Goal: Information Seeking & Learning: Learn about a topic

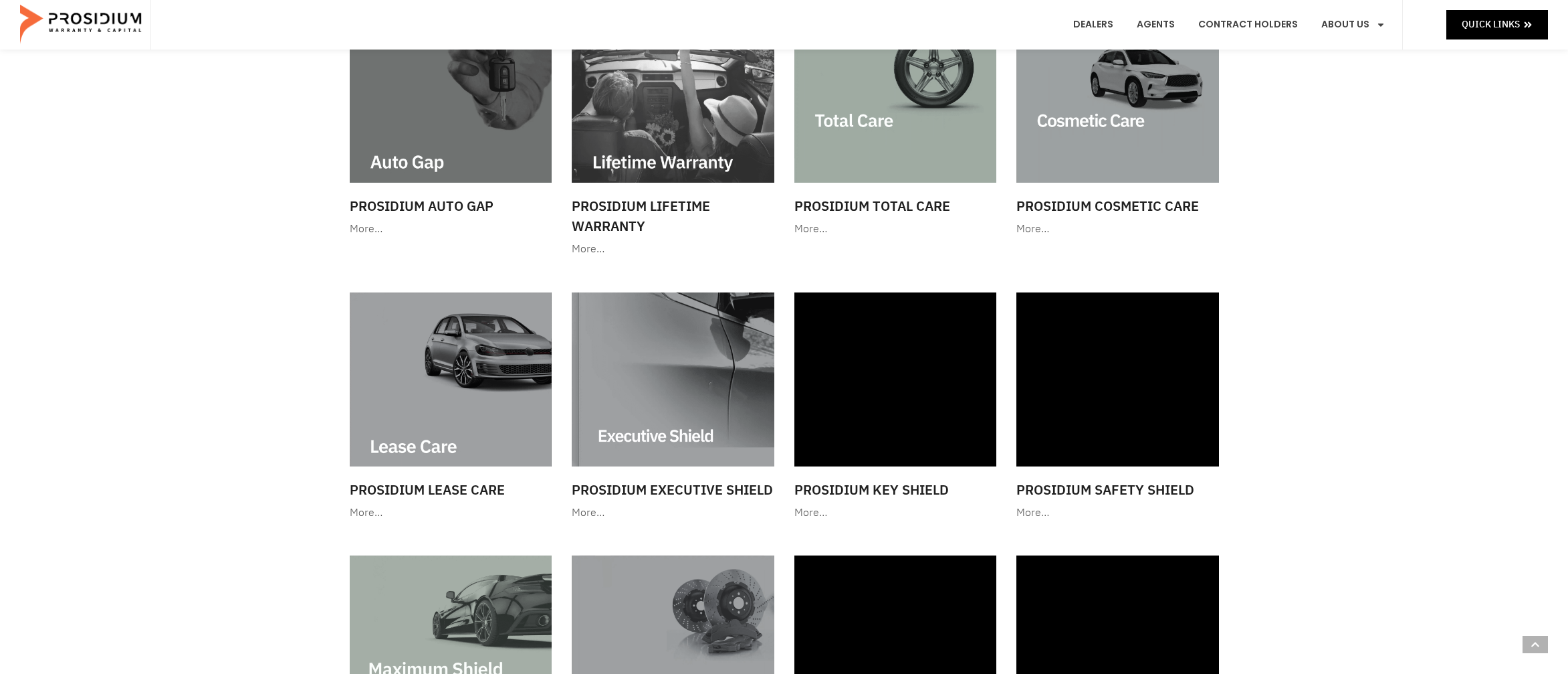
scroll to position [756, 0]
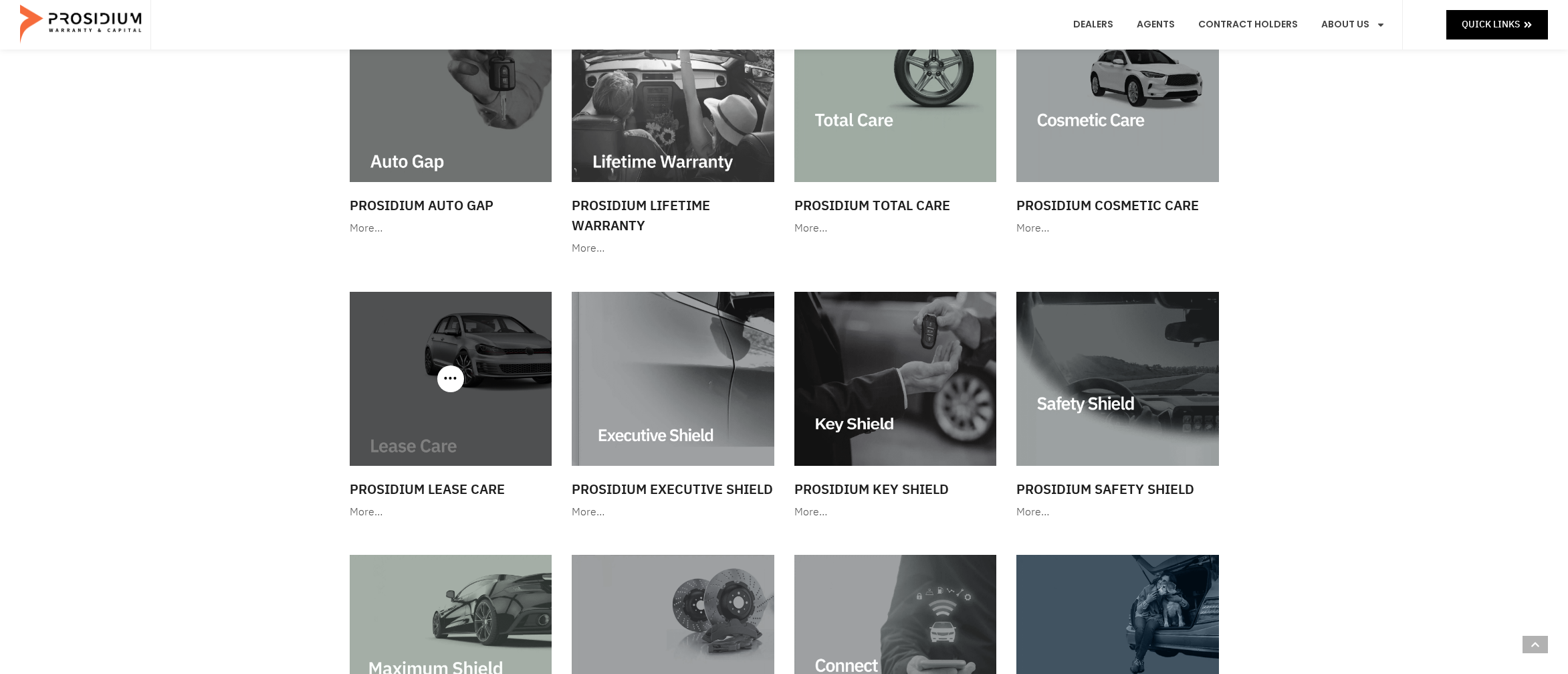
click at [455, 389] on div at bounding box center [451, 378] width 202 height 173
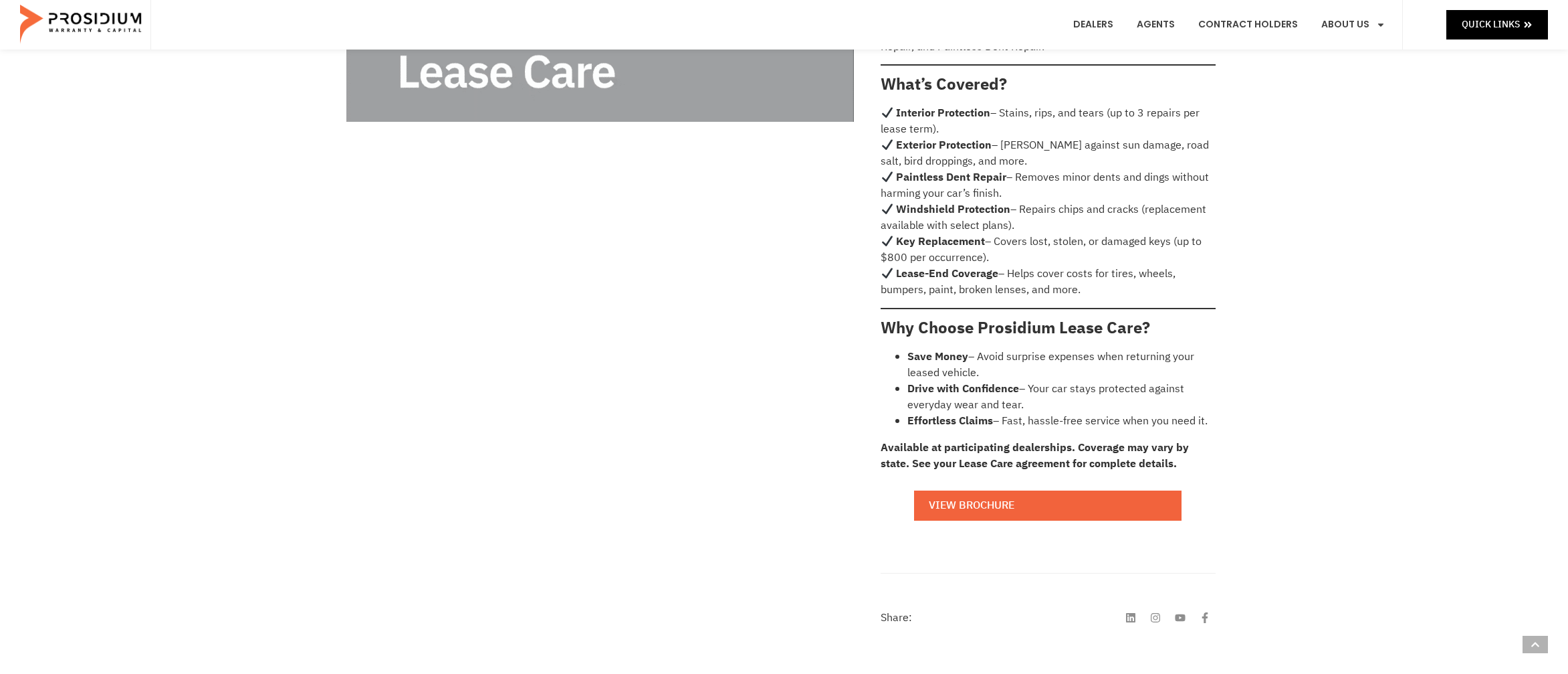
scroll to position [594, 0]
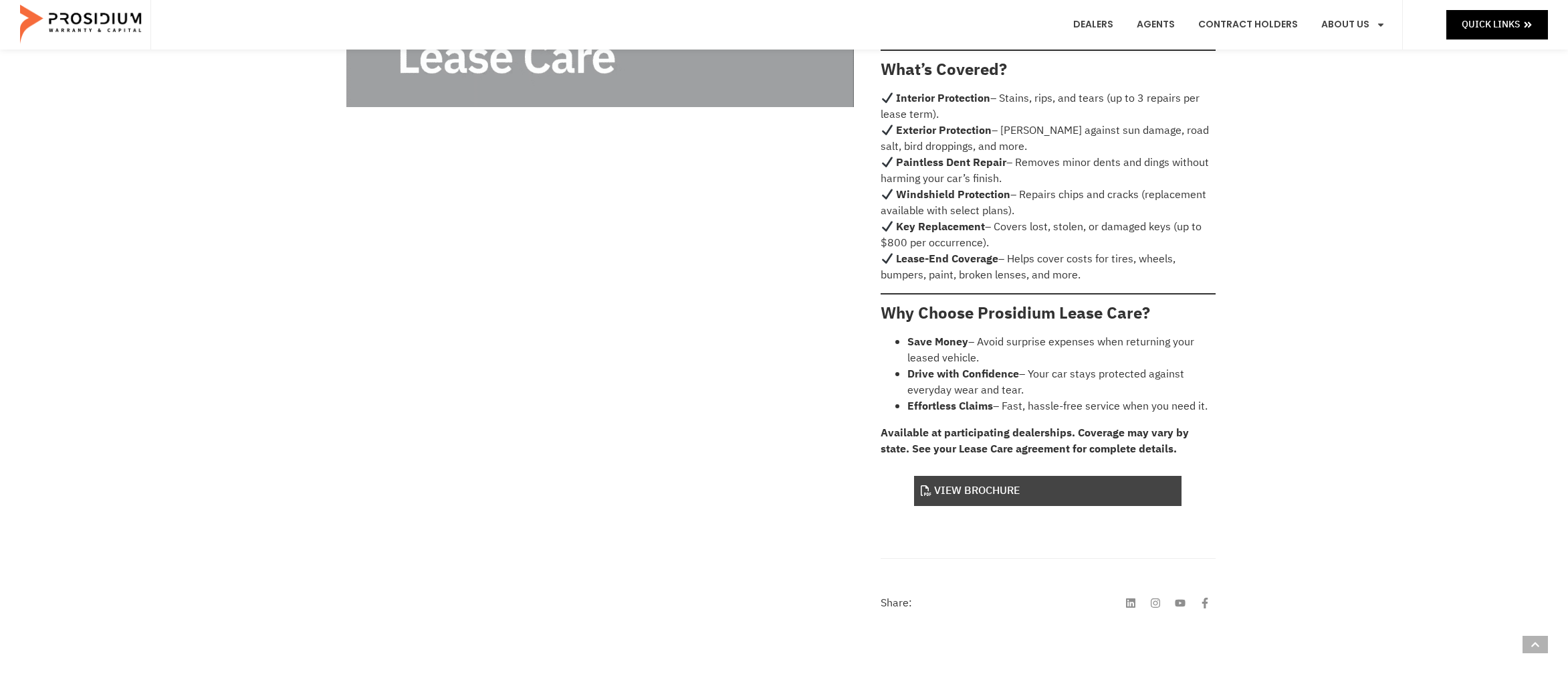
click at [965, 475] on link "View Brochure" at bounding box center [1048, 490] width 268 height 30
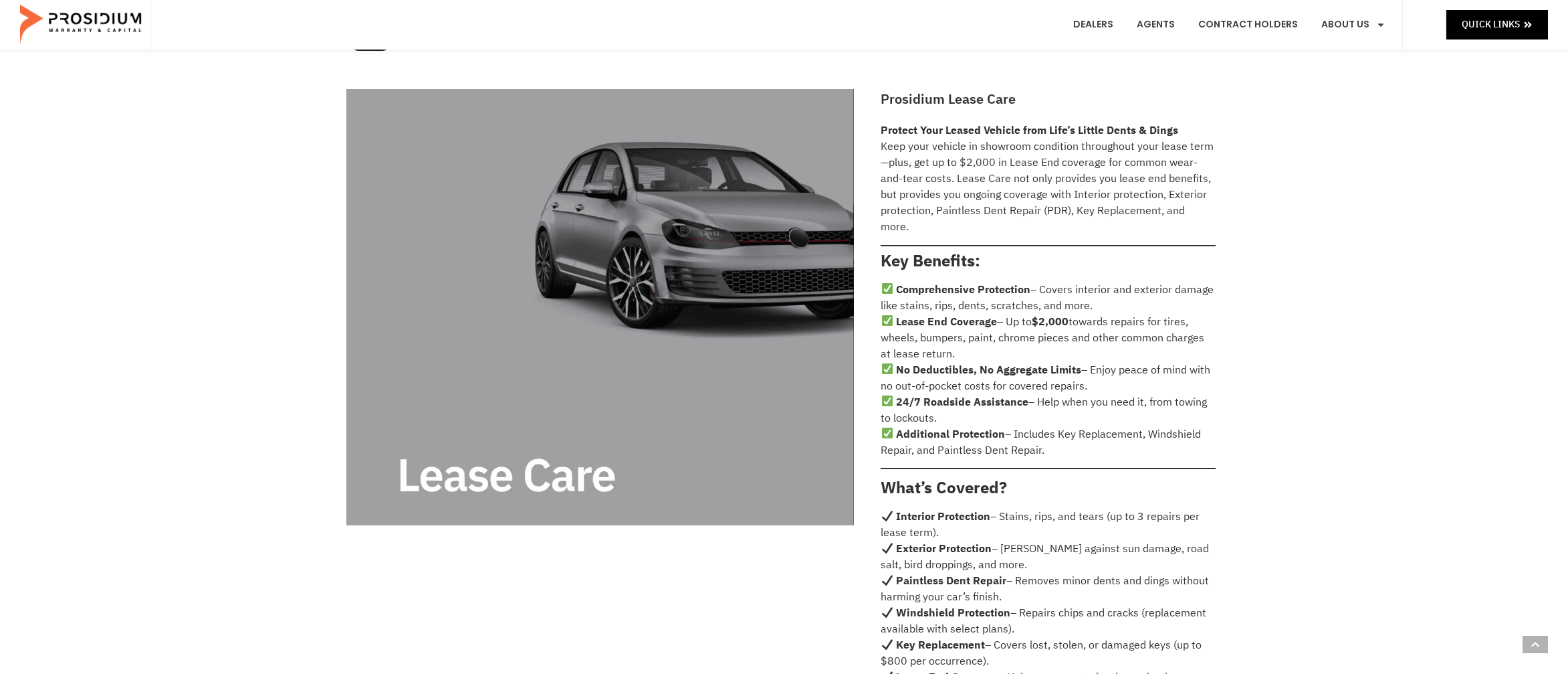
scroll to position [0, 0]
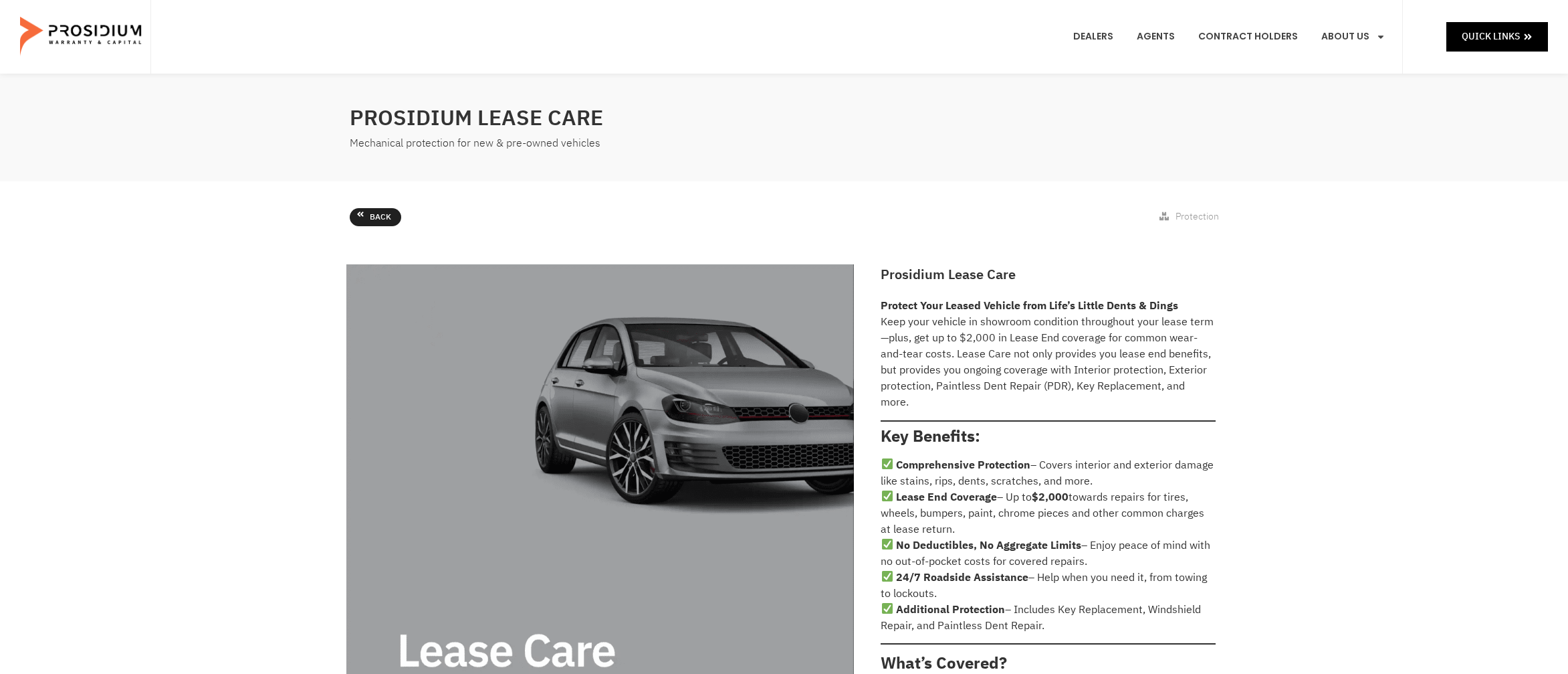
click at [370, 213] on span "Back" at bounding box center [380, 217] width 22 height 15
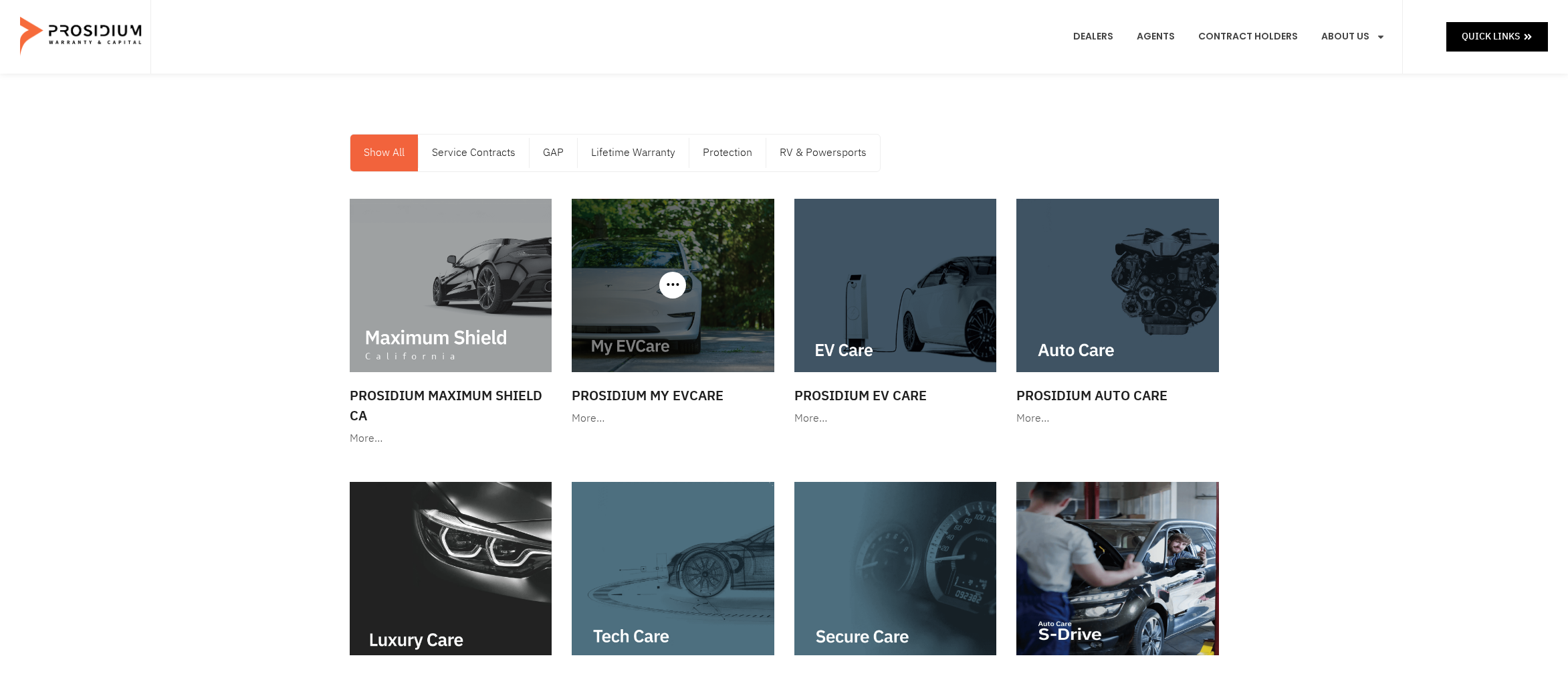
click at [678, 322] on img at bounding box center [673, 285] width 202 height 173
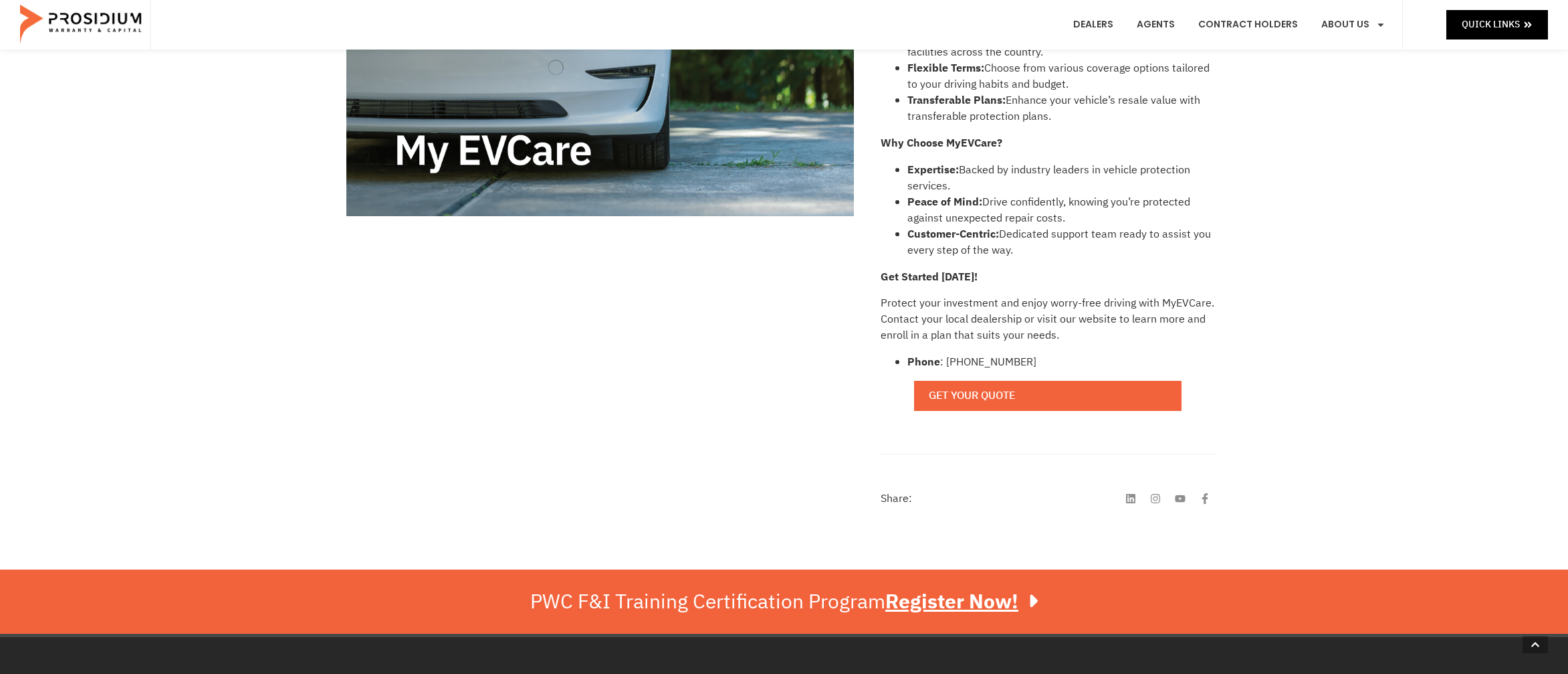
scroll to position [485, 0]
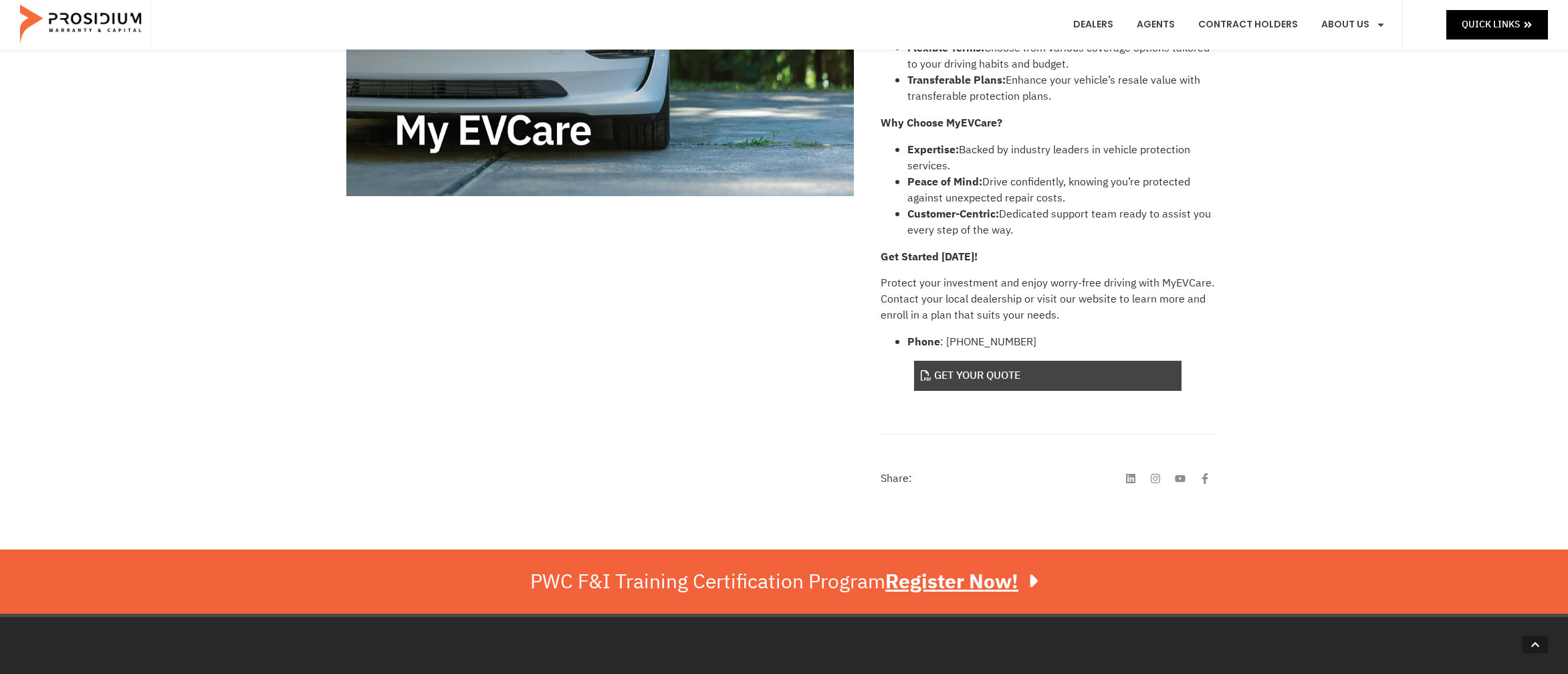
click at [1018, 377] on link "Get Your Quote" at bounding box center [1048, 376] width 268 height 30
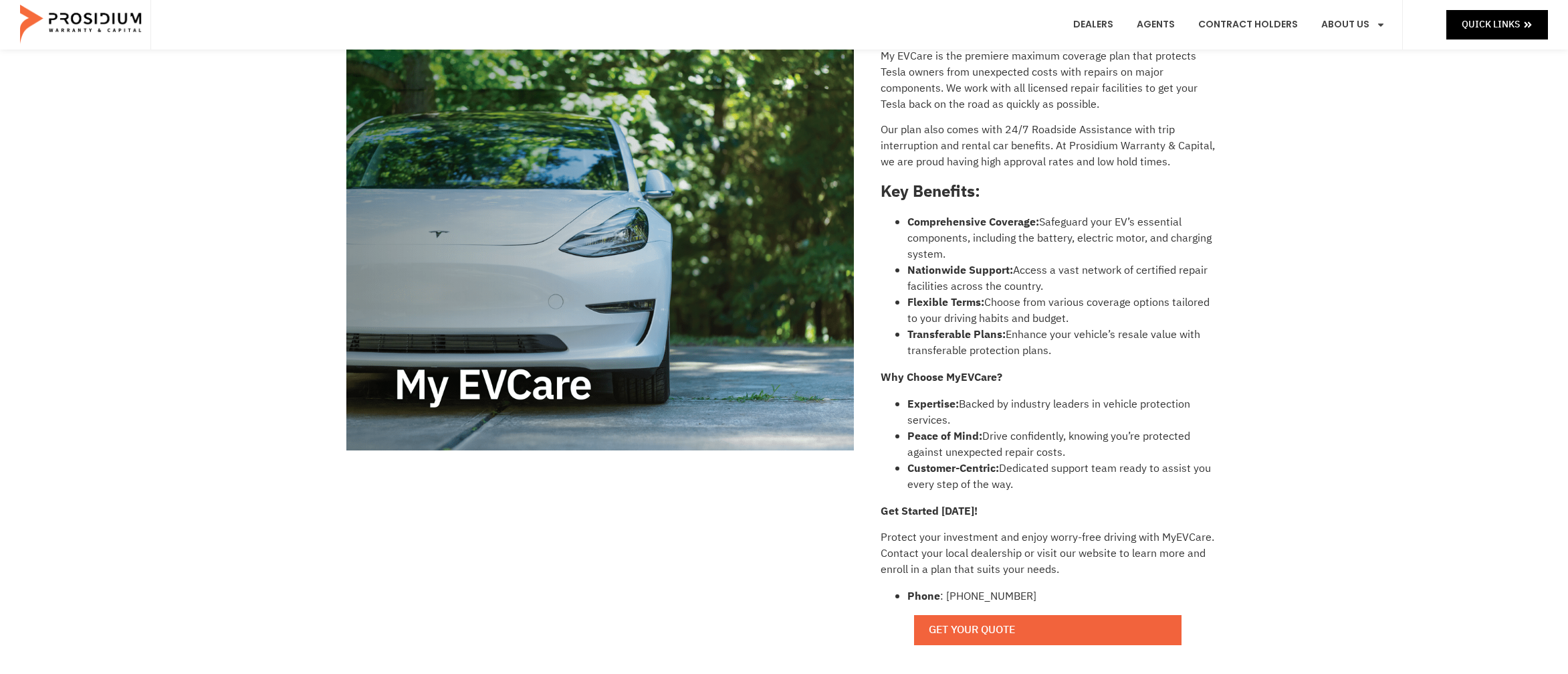
scroll to position [0, 0]
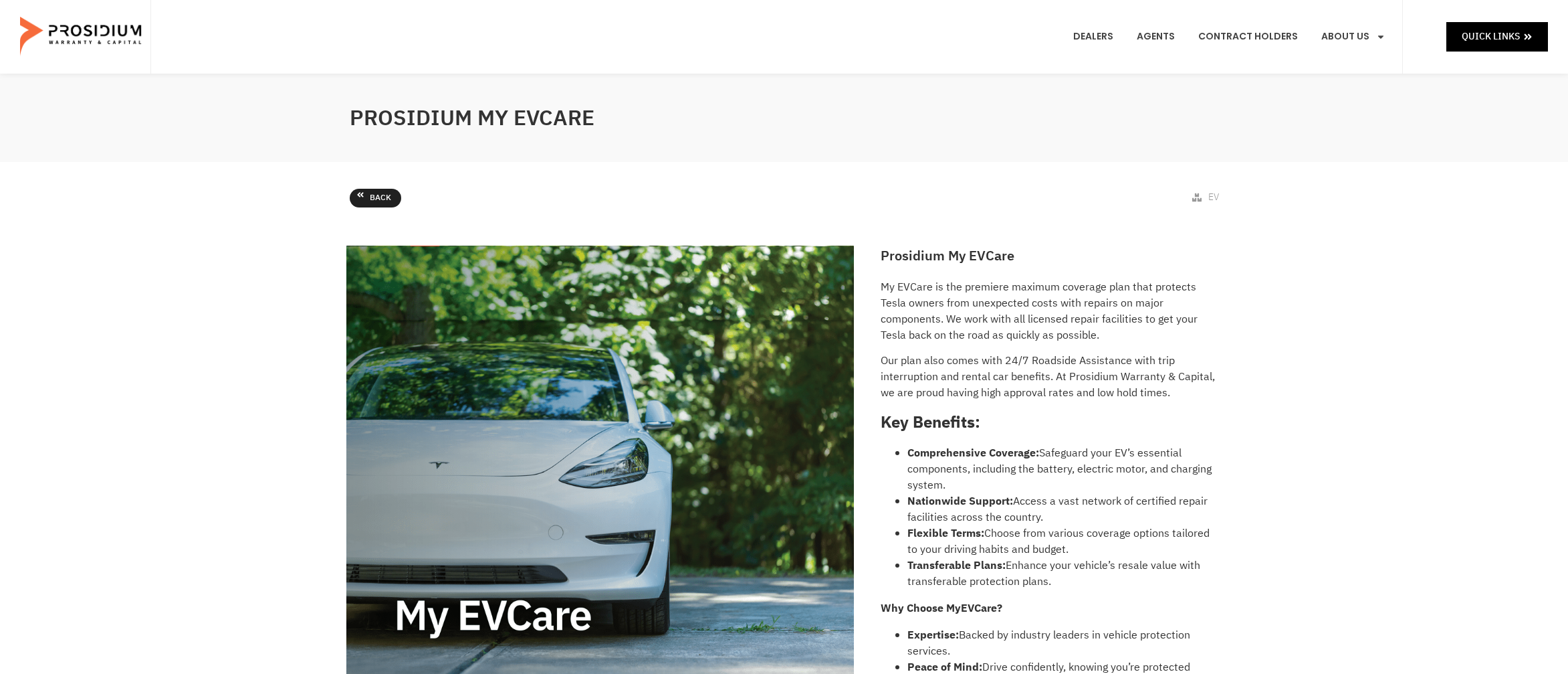
click at [367, 200] on link "Back" at bounding box center [375, 198] width 52 height 19
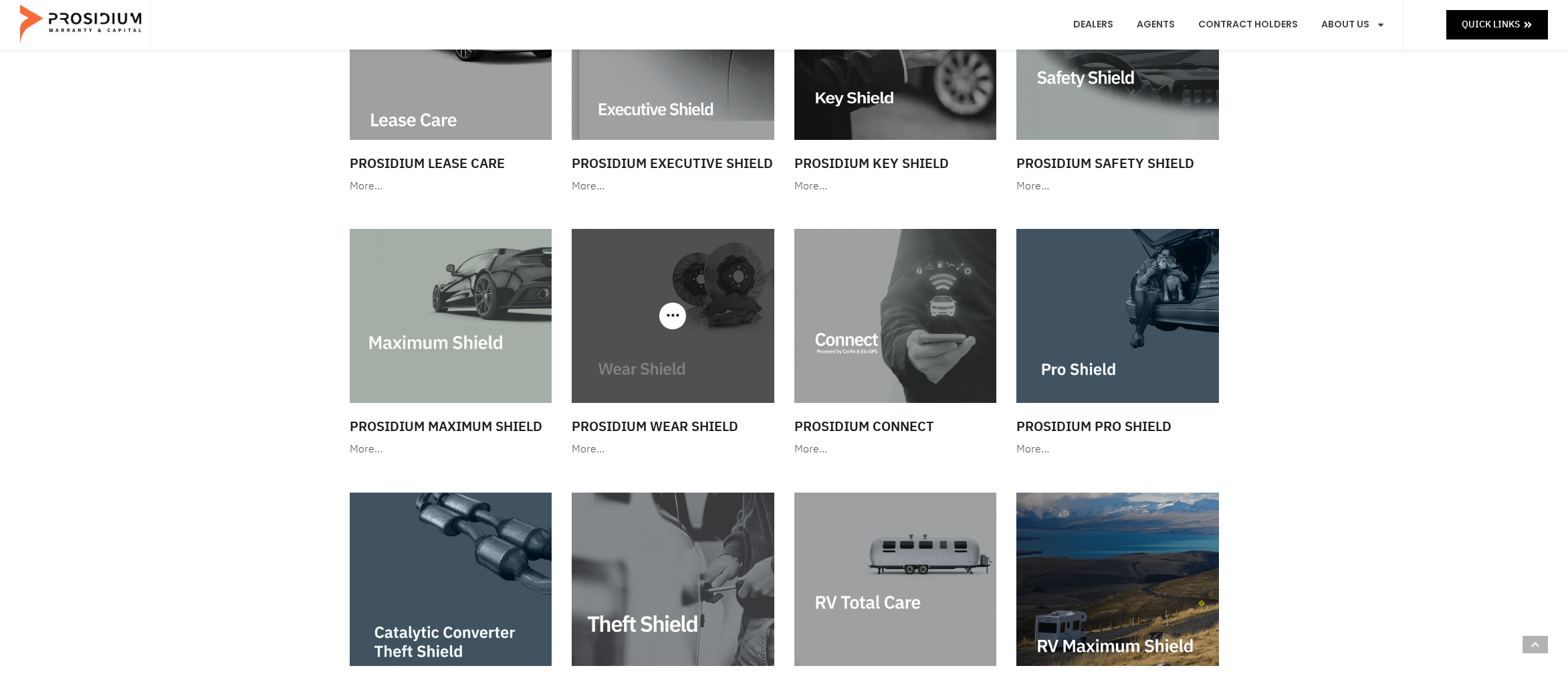
scroll to position [1305, 0]
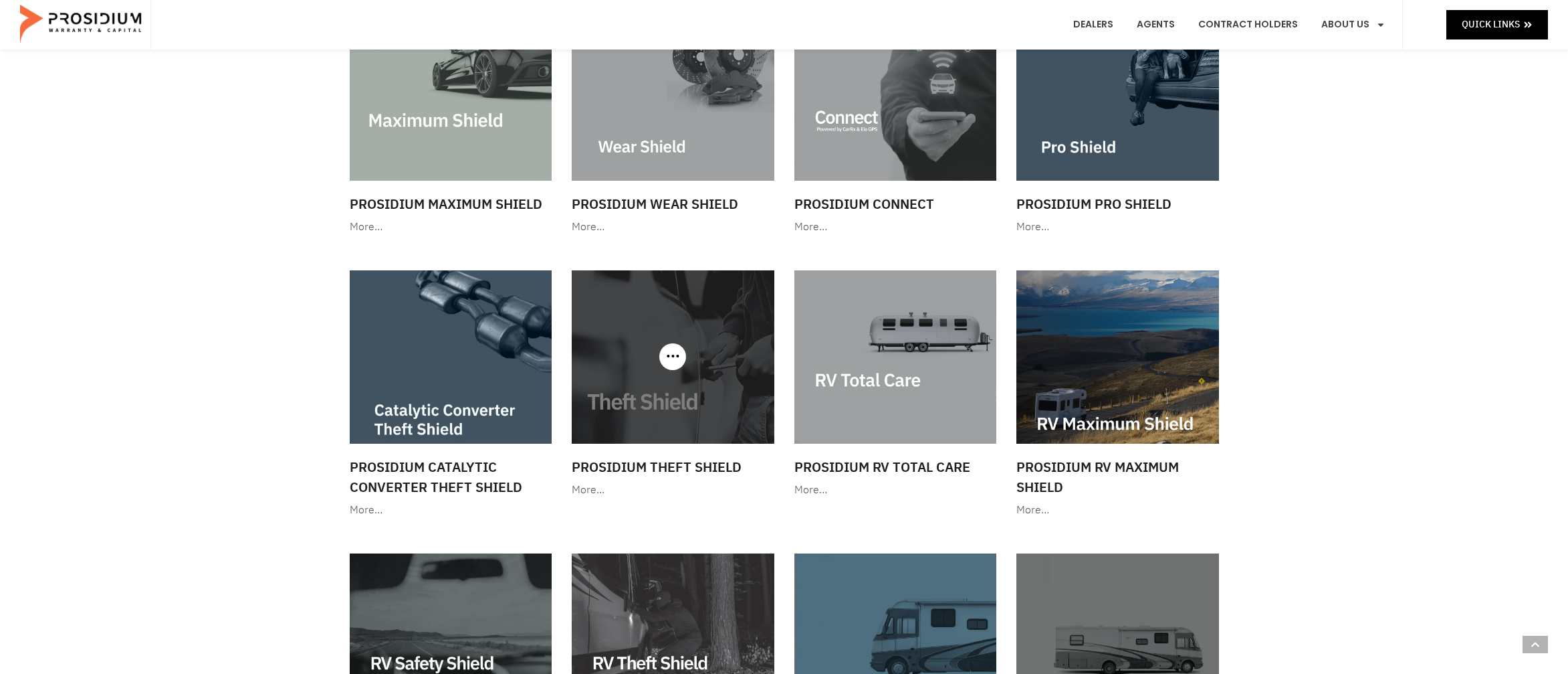
click at [653, 342] on img at bounding box center [673, 356] width 202 height 173
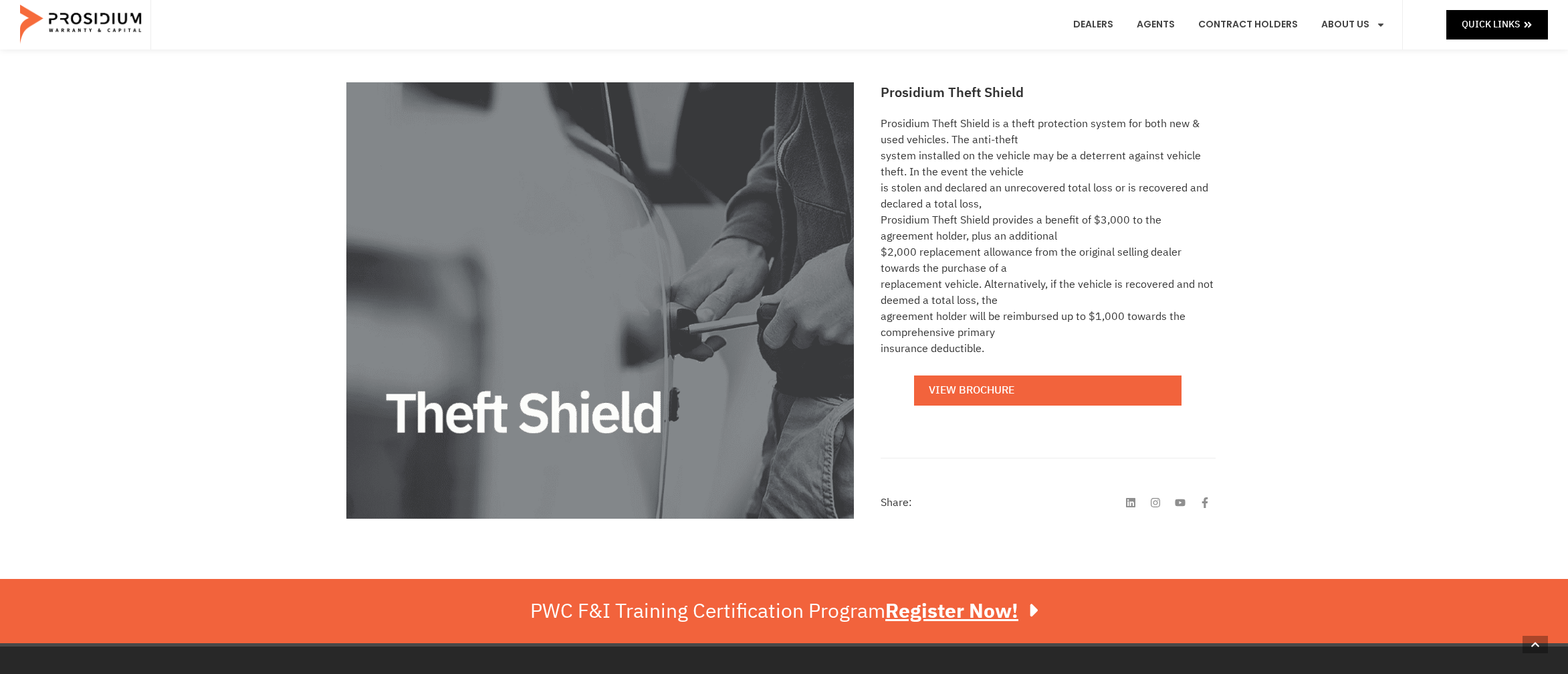
scroll to position [99, 0]
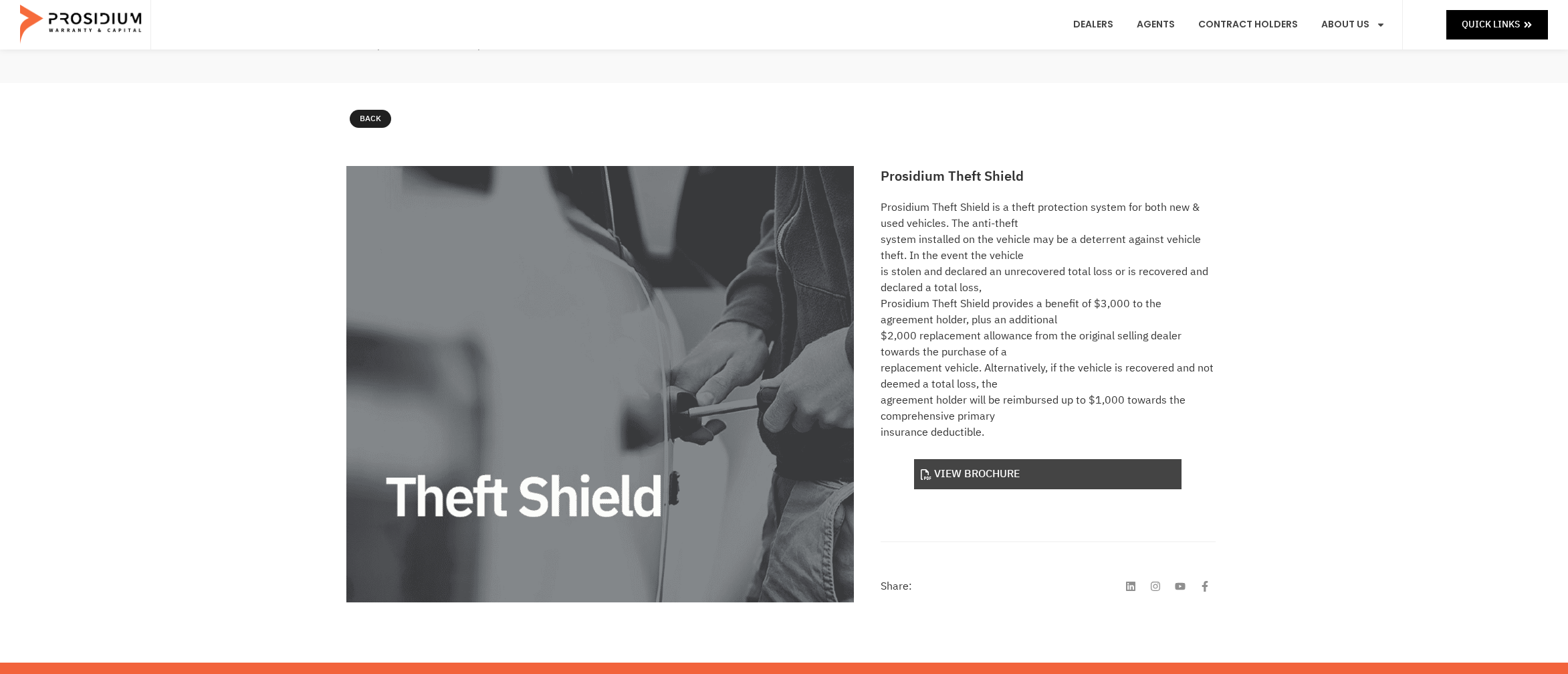
click at [1022, 484] on link "View Brochure" at bounding box center [1048, 473] width 268 height 30
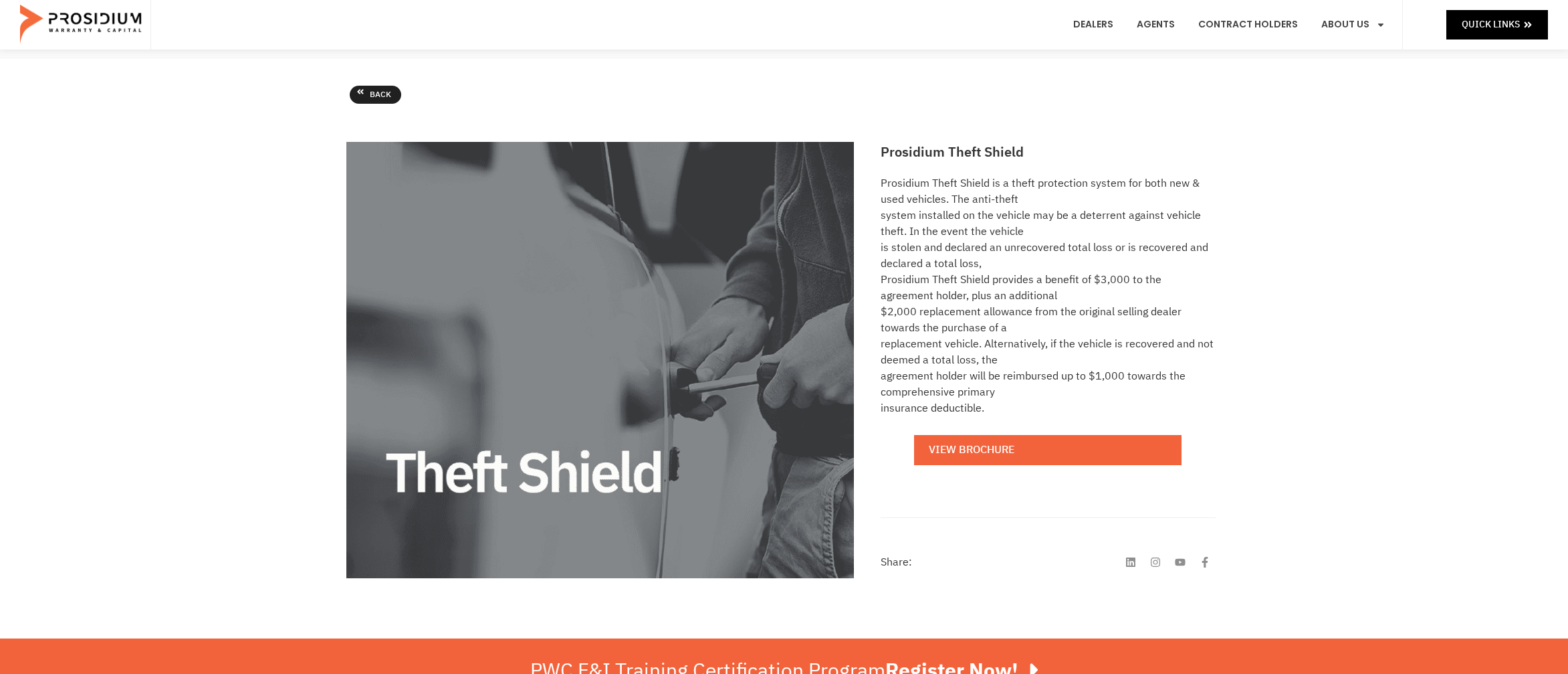
click at [355, 103] on link "Back" at bounding box center [375, 95] width 52 height 19
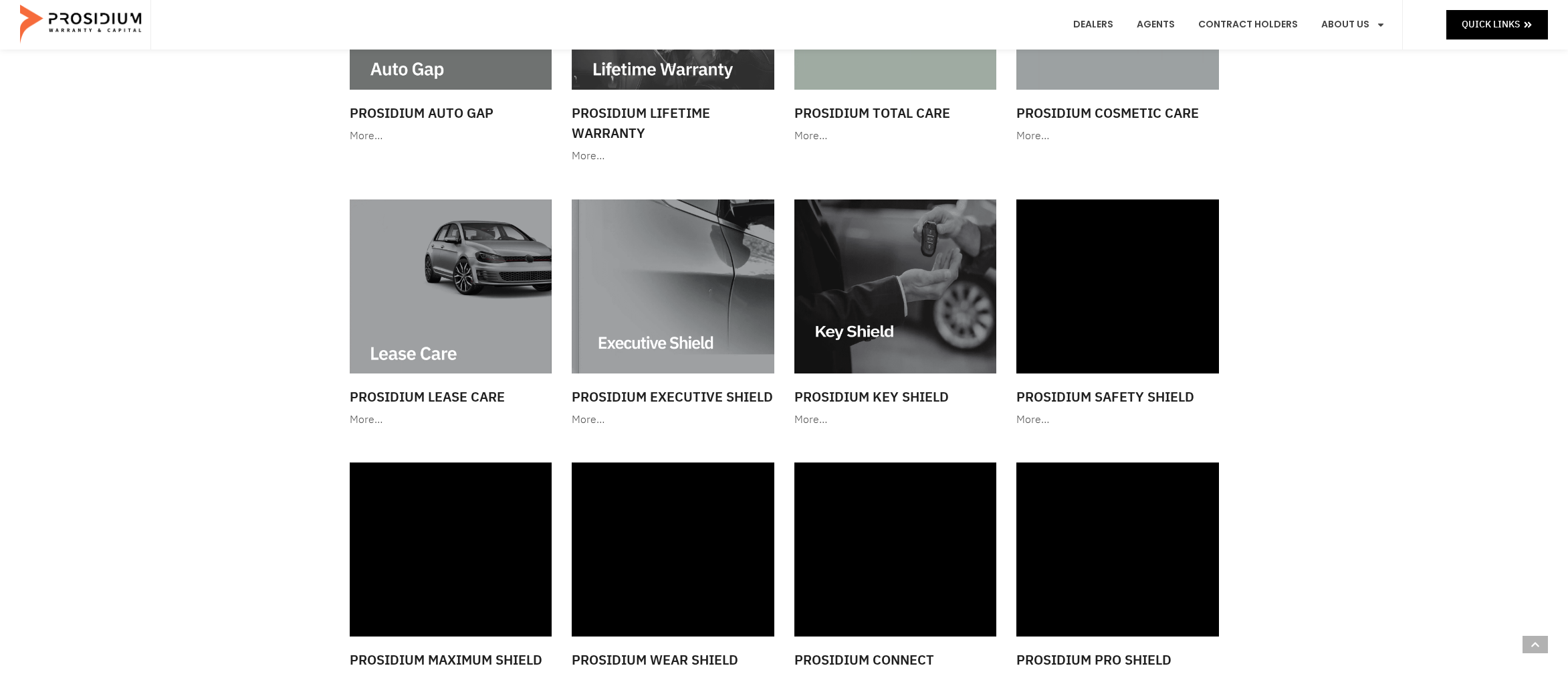
scroll to position [851, 0]
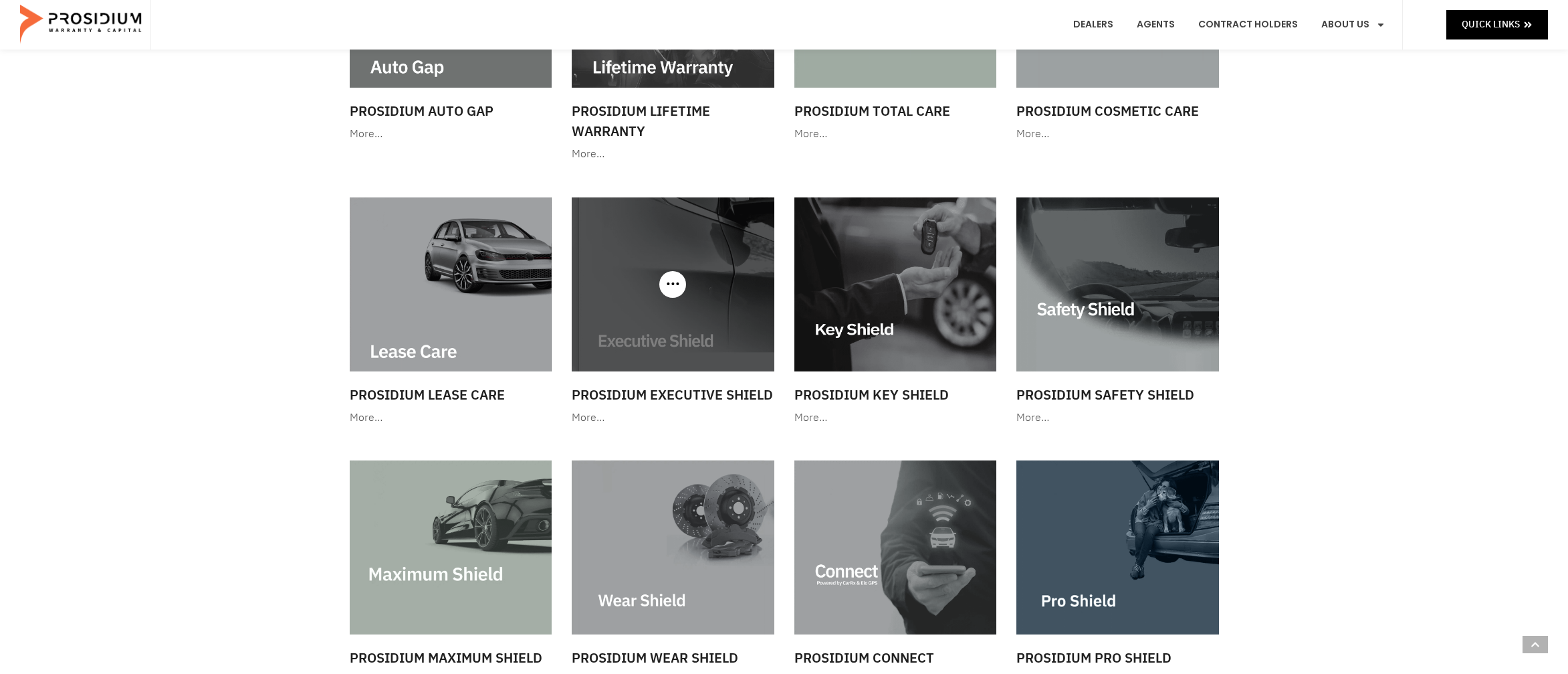
click at [677, 367] on img at bounding box center [673, 284] width 202 height 173
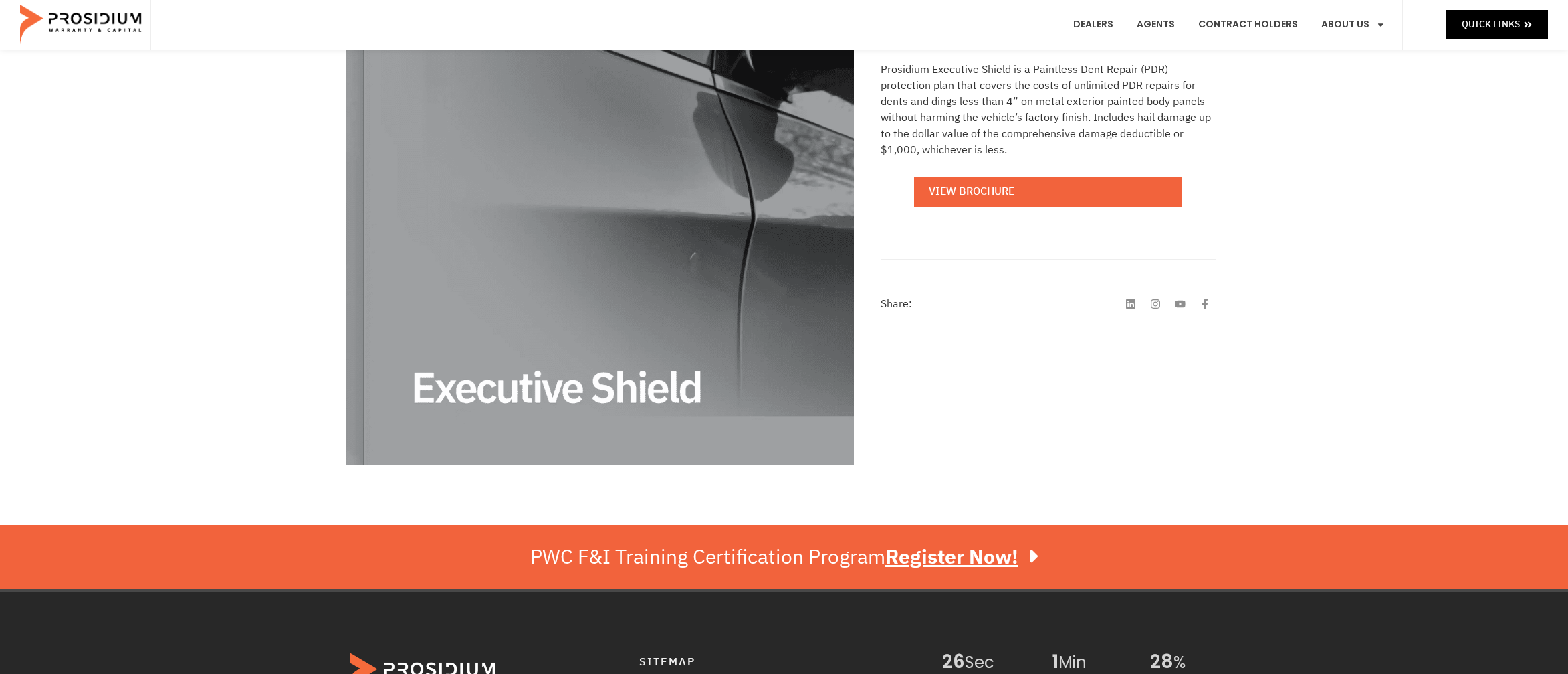
scroll to position [190, 0]
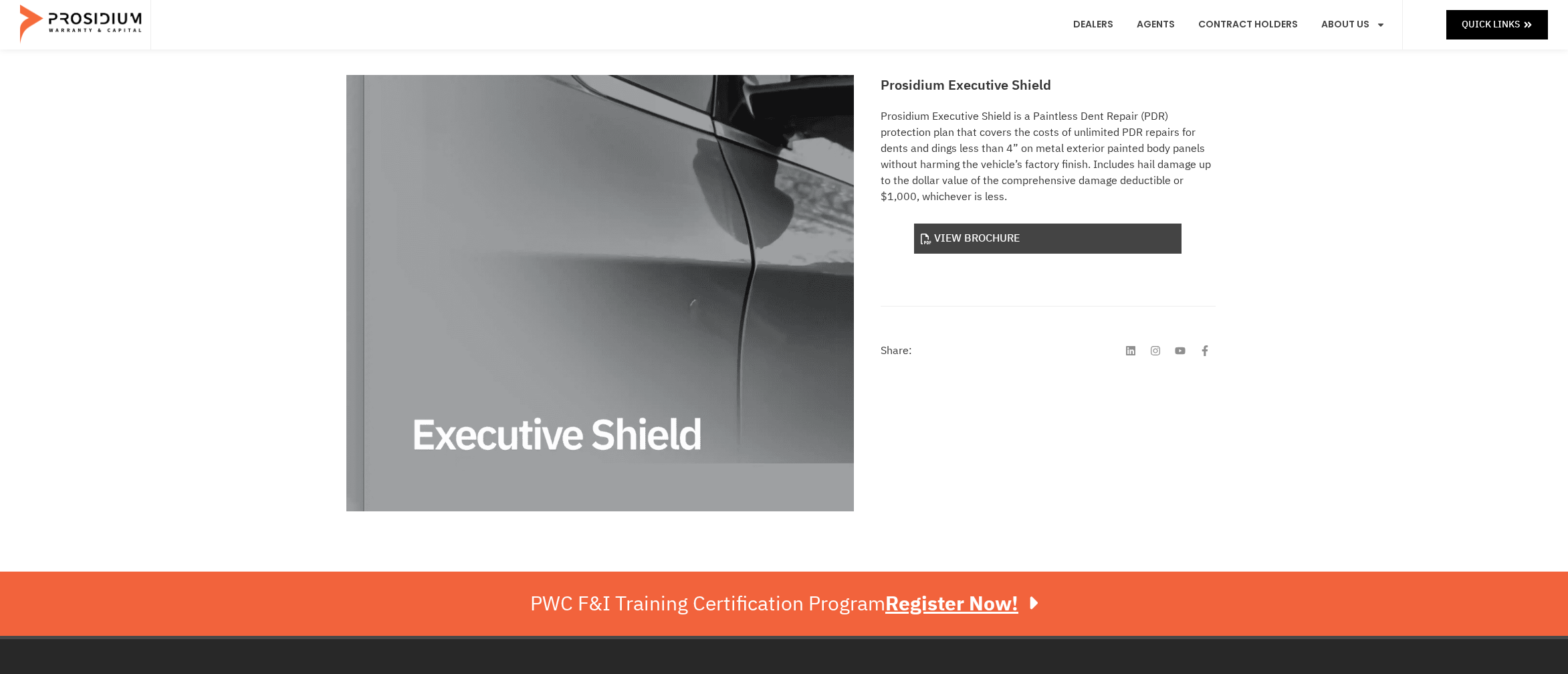
click at [968, 248] on link "View Brochure" at bounding box center [1048, 239] width 268 height 30
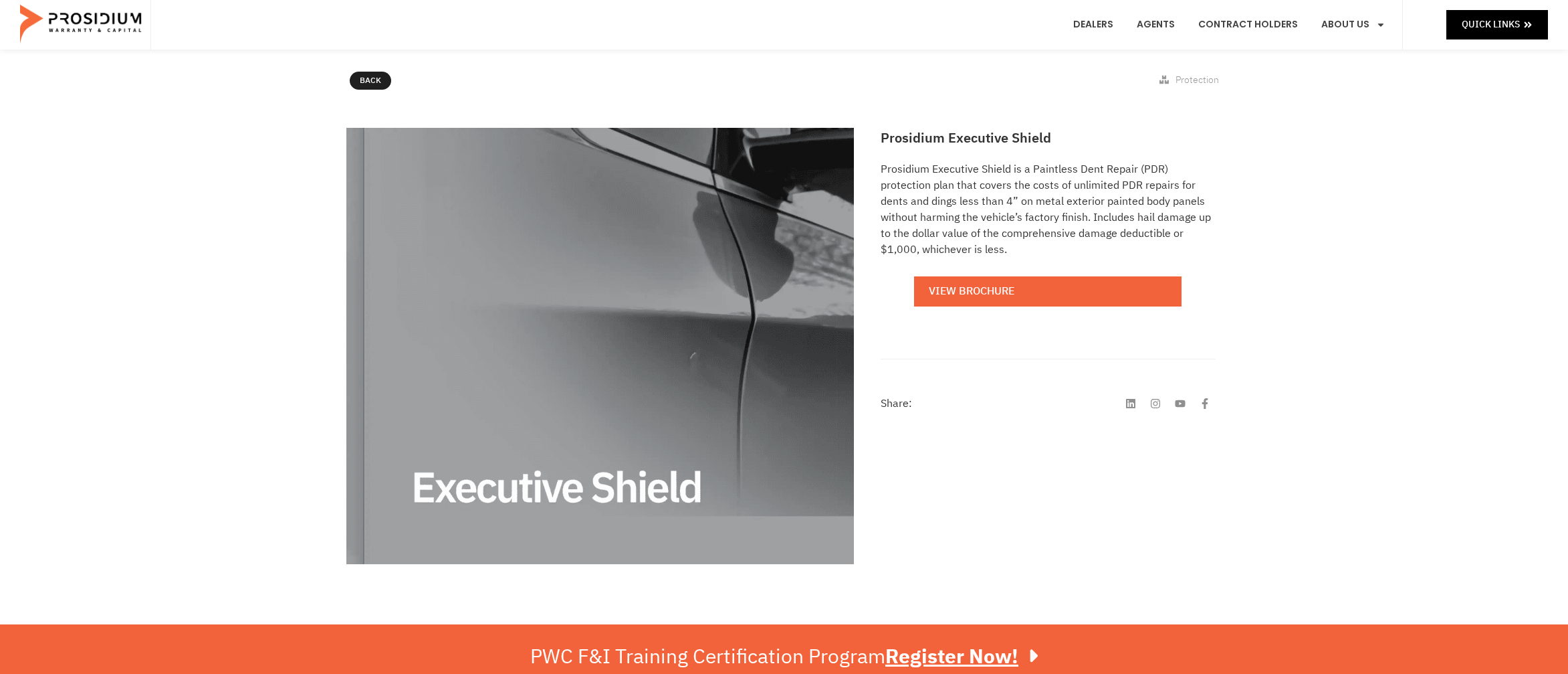
scroll to position [115, 0]
